Goal: Task Accomplishment & Management: Manage account settings

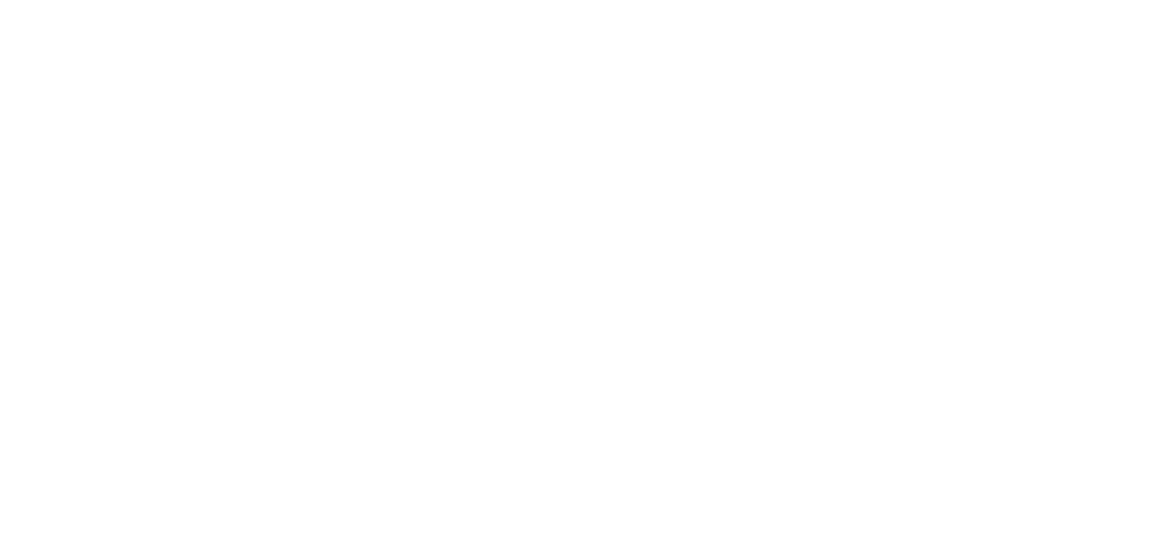
select select "*"
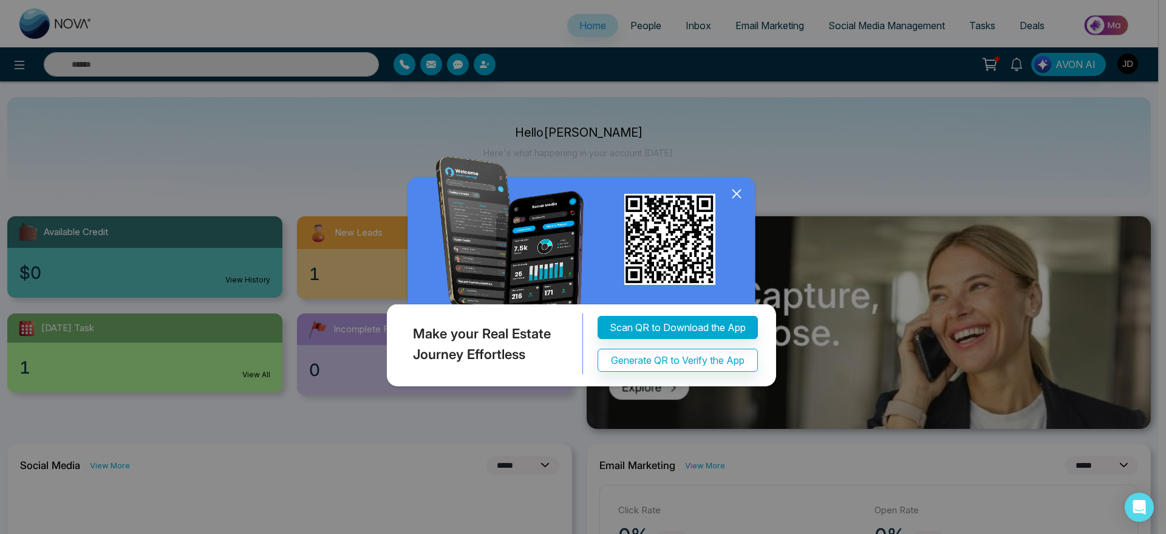
click at [734, 190] on icon at bounding box center [736, 193] width 8 height 8
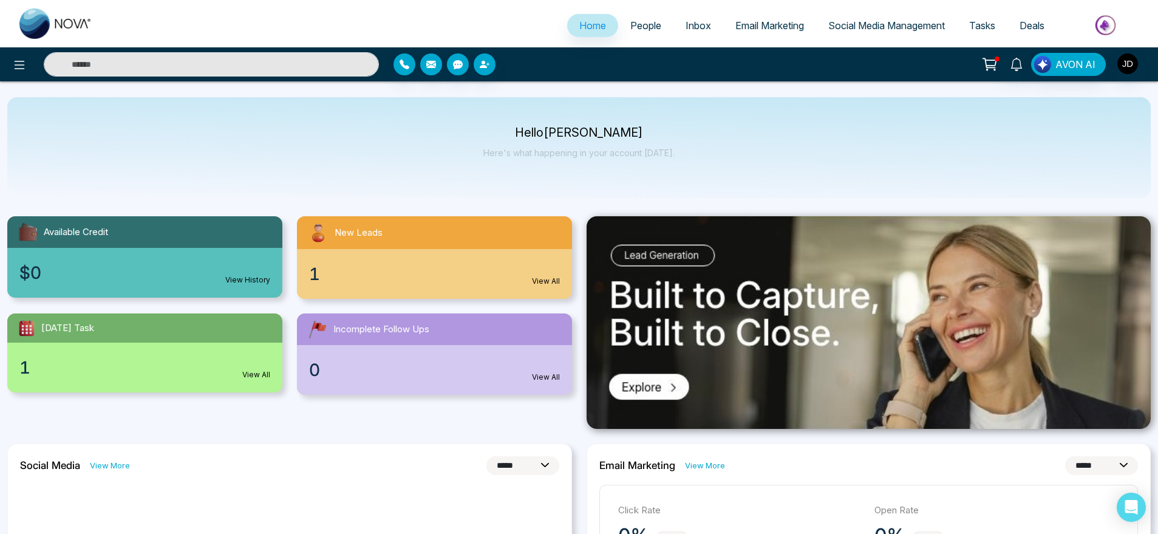
click at [640, 21] on span "People" at bounding box center [645, 25] width 31 height 12
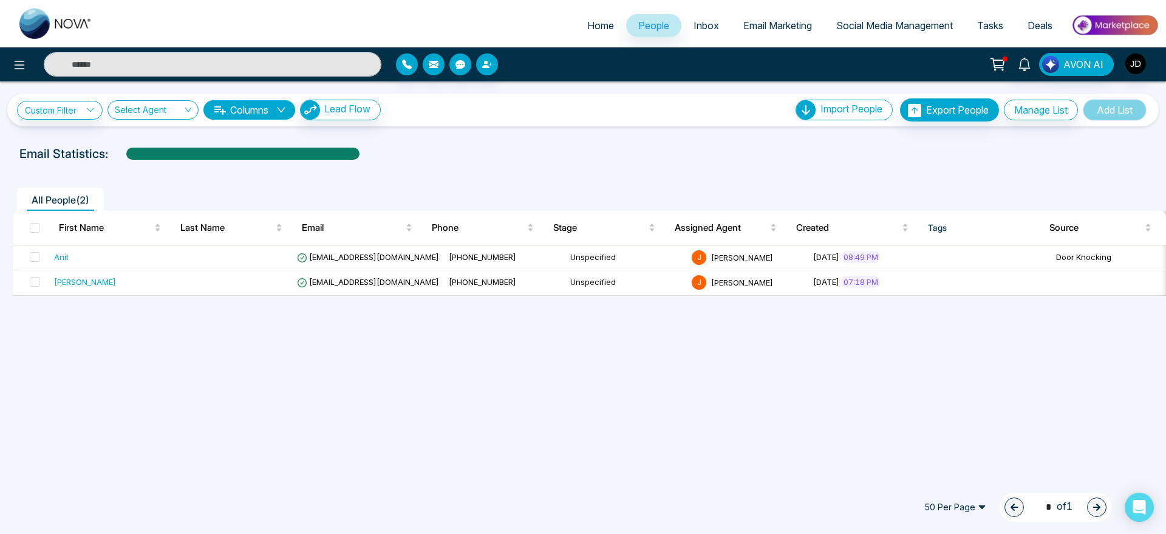
click at [591, 29] on span "Home" at bounding box center [600, 25] width 27 height 12
select select "*"
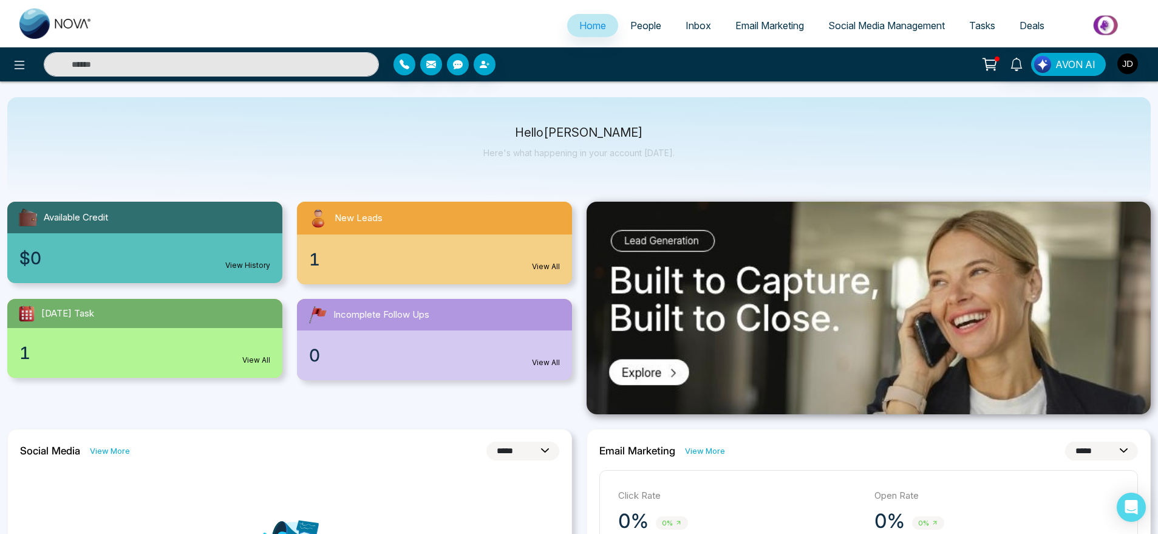
scroll to position [19, 0]
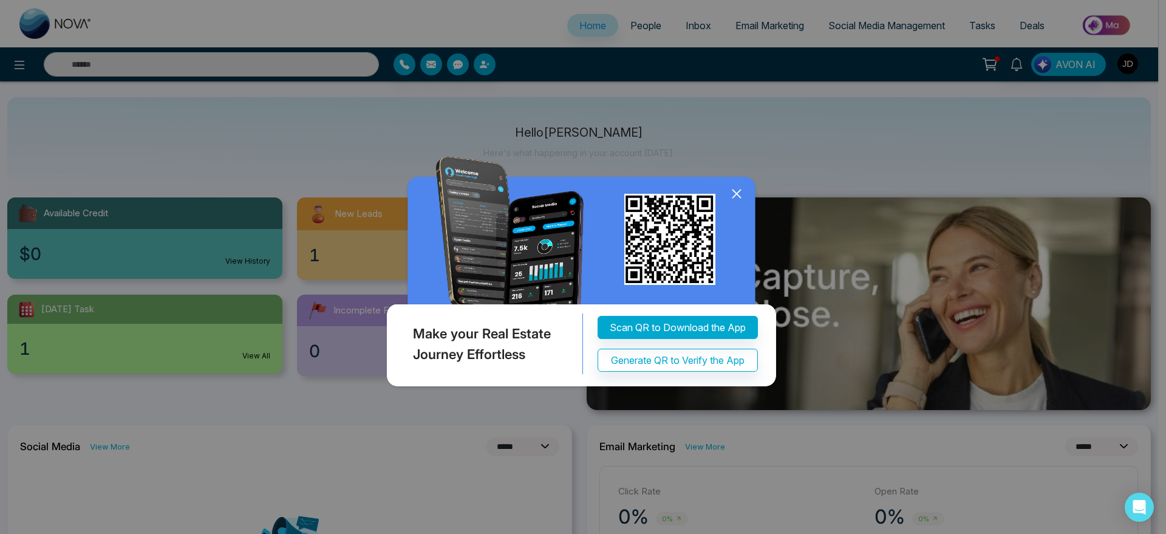
click at [740, 192] on icon at bounding box center [736, 194] width 18 height 18
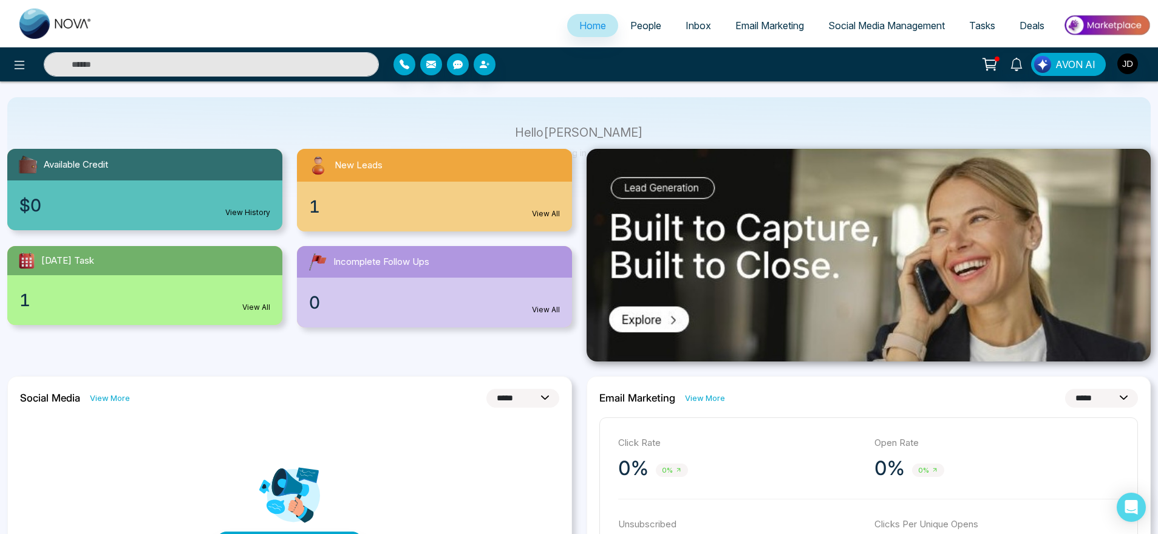
scroll to position [0, 0]
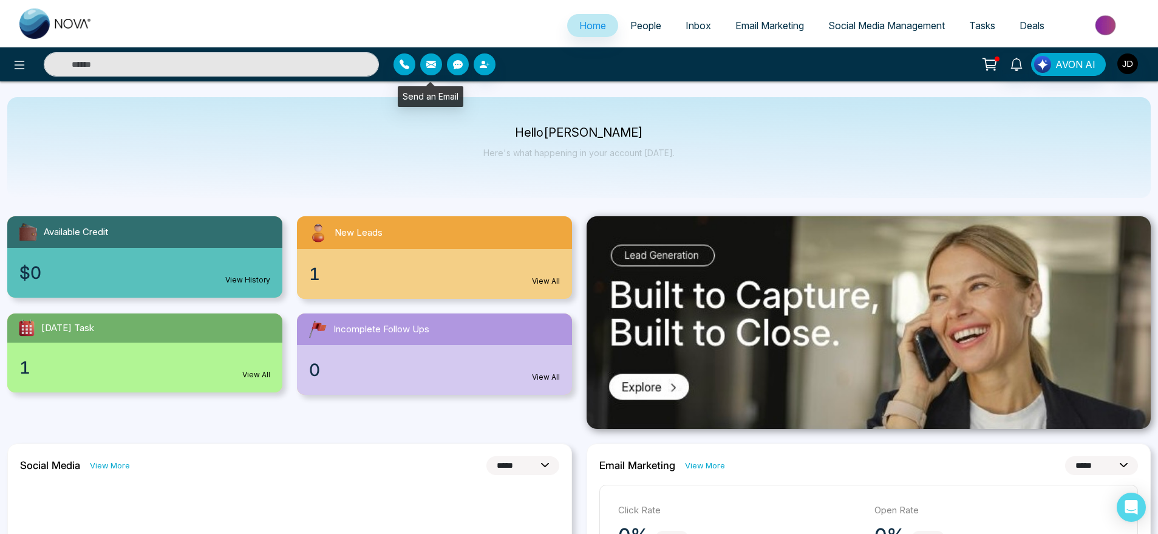
click at [428, 59] on icon "button" at bounding box center [431, 64] width 10 height 10
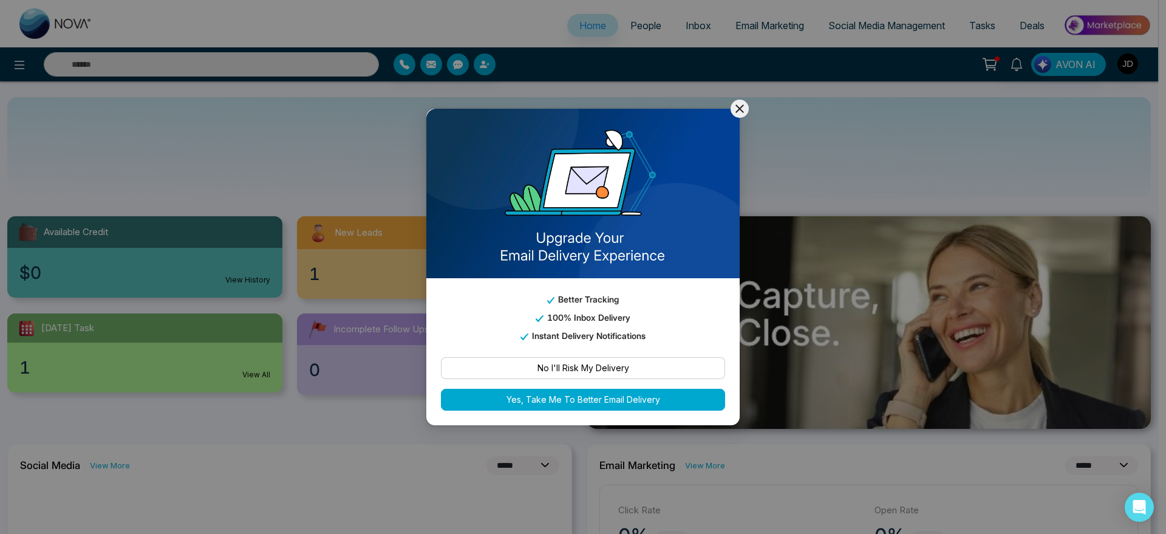
click at [738, 107] on icon at bounding box center [739, 108] width 8 height 8
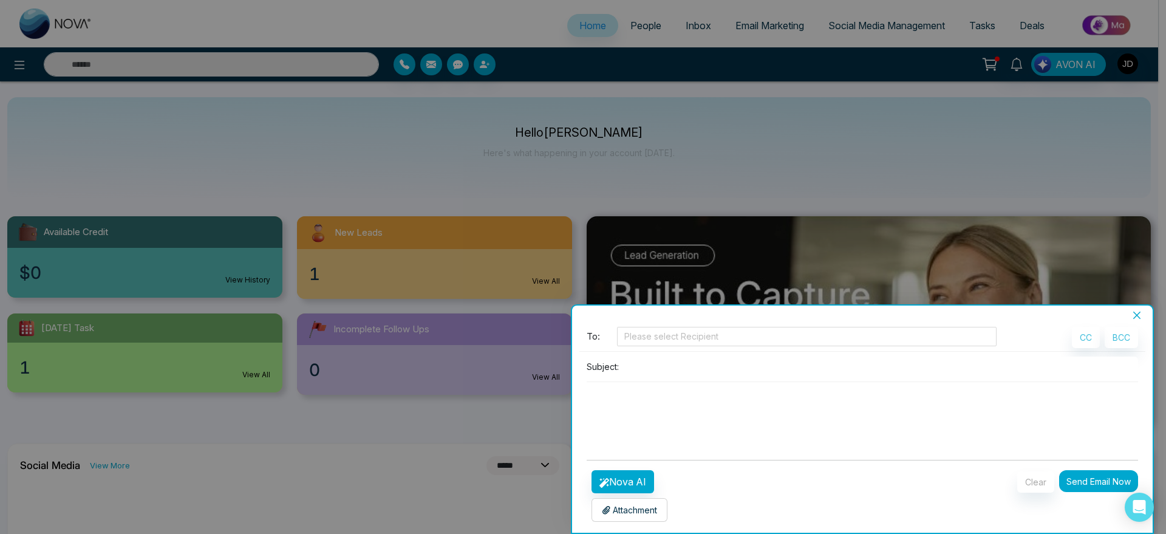
click at [1142, 316] on button "Close" at bounding box center [1136, 315] width 17 height 11
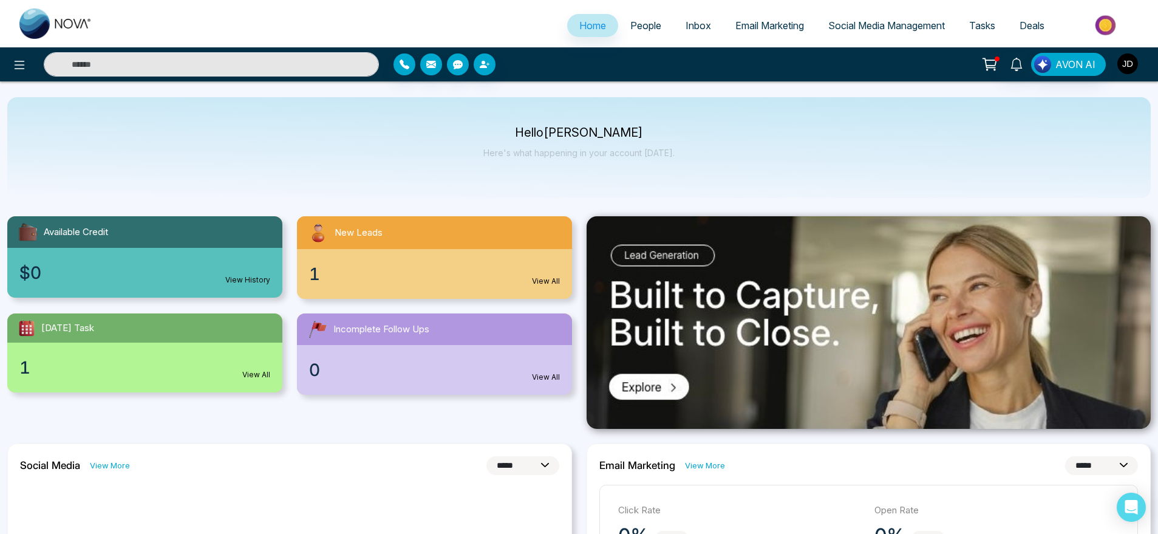
click at [1131, 67] on img "button" at bounding box center [1127, 63] width 21 height 21
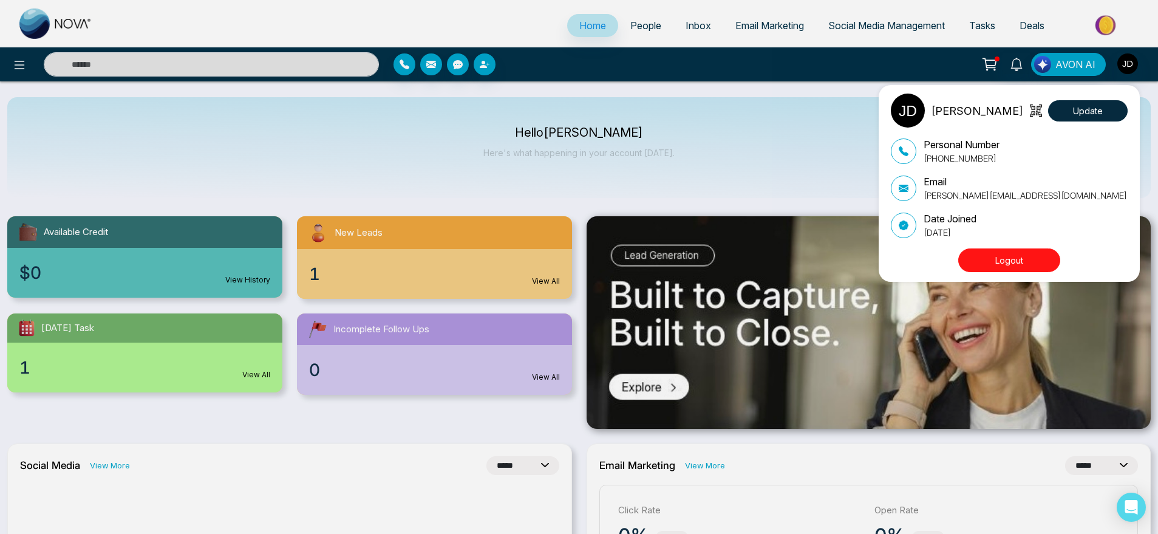
click at [1013, 270] on button "Logout" at bounding box center [1009, 260] width 102 height 24
